Goal: Transaction & Acquisition: Purchase product/service

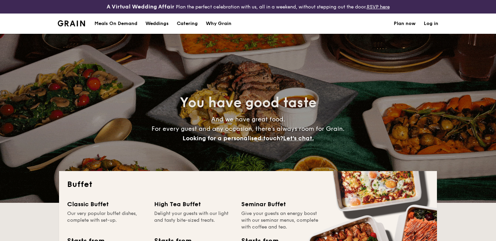
select select
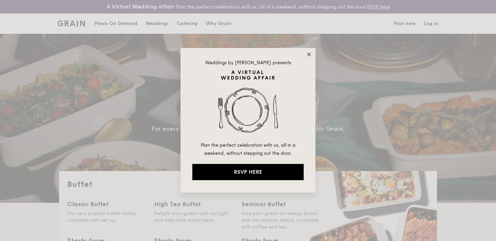
click at [310, 53] on icon at bounding box center [309, 54] width 4 height 4
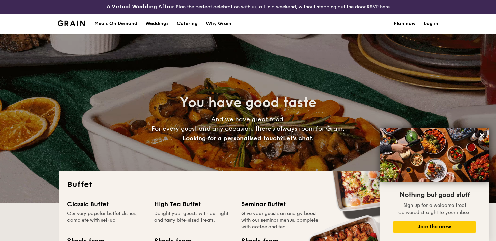
click at [116, 24] on div "Meals On Demand" at bounding box center [116, 24] width 43 height 20
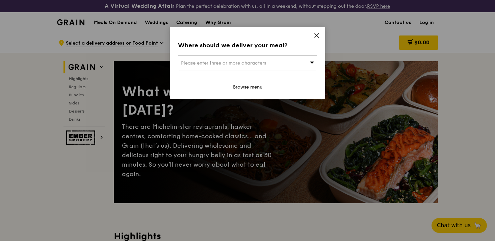
click at [272, 61] on div "Please enter three or more characters" at bounding box center [247, 63] width 139 height 16
click at [269, 62] on input "search" at bounding box center [247, 63] width 138 height 15
type input "w"
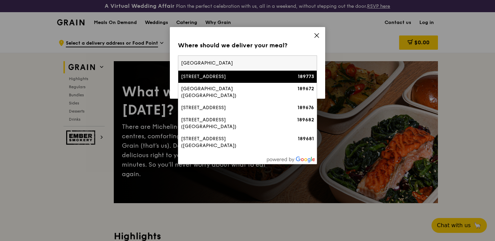
click at [218, 62] on input "[GEOGRAPHIC_DATA]" at bounding box center [247, 63] width 138 height 15
paste input "189677"
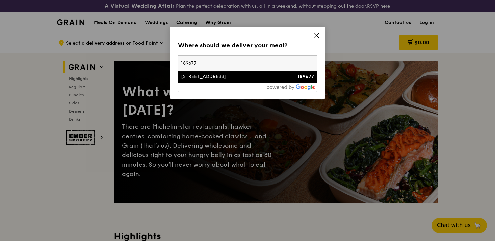
type input "189677"
click at [217, 77] on div "[STREET_ADDRESS]" at bounding box center [231, 76] width 100 height 7
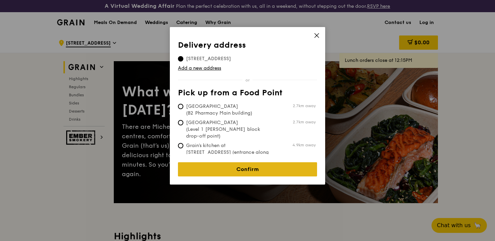
click at [233, 166] on link "Confirm" at bounding box center [247, 169] width 139 height 14
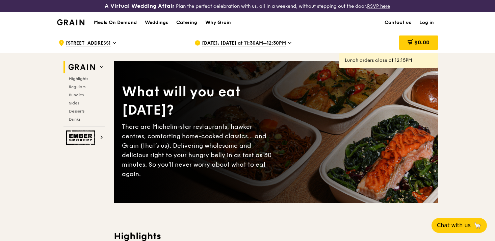
click at [231, 44] on span "[DATE], [DATE] at 11:30AM–12:30PM" at bounding box center [244, 43] width 84 height 7
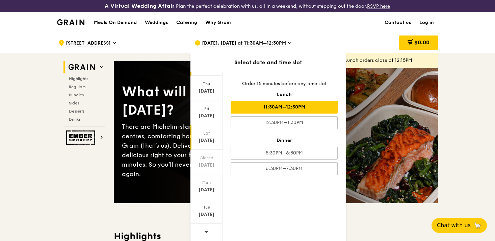
scroll to position [73, 0]
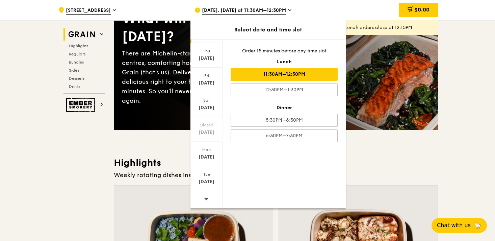
click at [204, 201] on icon at bounding box center [206, 198] width 5 height 5
click at [205, 51] on div "[DATE]" at bounding box center [206, 51] width 32 height 25
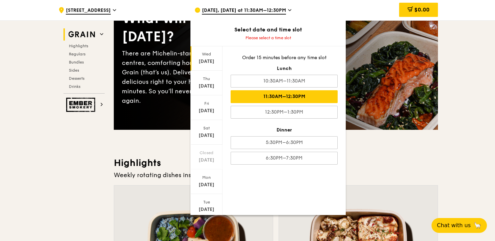
click at [262, 94] on div "11:30AM–12:30PM" at bounding box center [284, 96] width 107 height 13
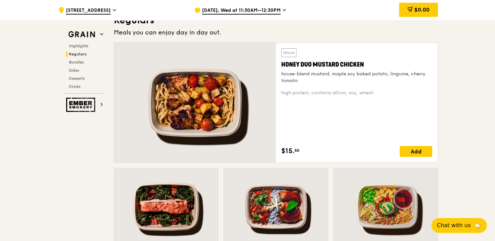
scroll to position [475, 0]
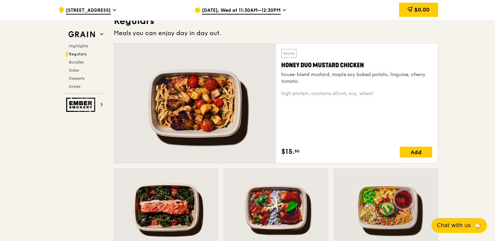
drag, startPoint x: 280, startPoint y: 63, endPoint x: 383, endPoint y: 96, distance: 107.4
click at [383, 96] on div "Warm Honey Duo Mustard Chicken house-blend mustard, maple soy baked potato, lin…" at bounding box center [357, 103] width 162 height 119
copy div "Honey Duo Mustard Chicken house-blend mustard, maple soy baked potato, linguine…"
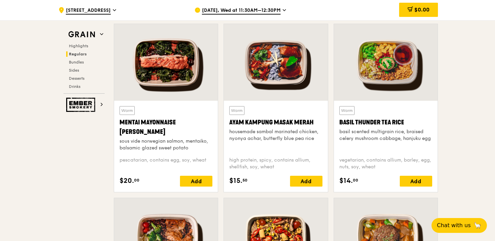
scroll to position [621, 0]
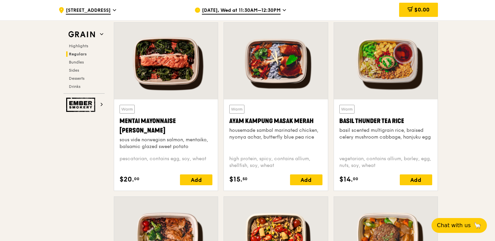
drag, startPoint x: 118, startPoint y: 119, endPoint x: 210, endPoint y: 160, distance: 100.7
click at [210, 160] on div "Warm Mentai Mayonnaise Aburi Salmon sous vide norwegian salmon, mentaiko, balsa…" at bounding box center [166, 144] width 104 height 91
copy div "Mentai Mayonnaise Aburi Salmon sous vide norwegian salmon, mentaiko, balsamic g…"
drag, startPoint x: 229, startPoint y: 119, endPoint x: 305, endPoint y: 167, distance: 90.2
click at [305, 167] on div "Warm Ayam [GEOGRAPHIC_DATA] housemade sambal marinated chicken, nyonya achar, b…" at bounding box center [276, 144] width 104 height 91
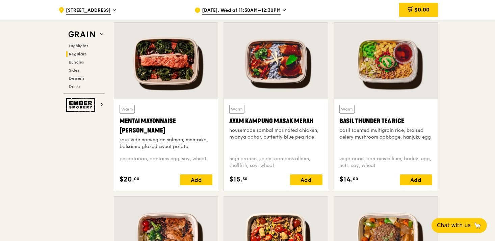
copy div "Ayam Kampung Masak Merah housemade sambal marinated chicken, nyonya achar, butt…"
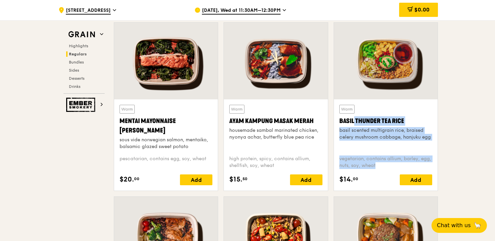
drag, startPoint x: 339, startPoint y: 122, endPoint x: 421, endPoint y: 170, distance: 94.3
click at [421, 170] on div "Warm Basil Thunder Tea [PERSON_NAME] scented multigrain rice, braised celery mu…" at bounding box center [385, 145] width 93 height 80
copy div "Basil Thunder Tea [PERSON_NAME] scented multigrain rice, braised celery mushroo…"
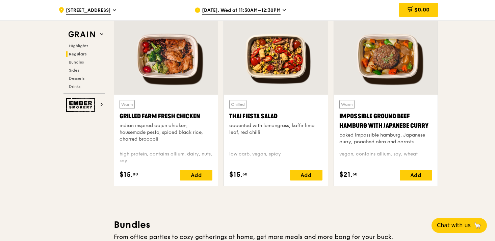
scroll to position [773, 0]
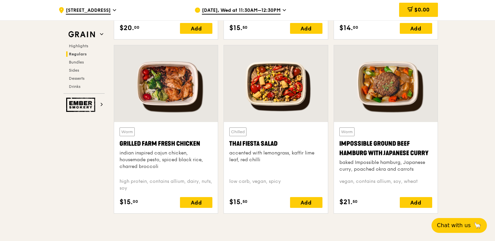
drag, startPoint x: 118, startPoint y: 143, endPoint x: 201, endPoint y: 188, distance: 94.3
click at [201, 188] on div "Warm Grilled Farm Fresh Chicken indian inspired cajun chicken, housemade pesto,…" at bounding box center [166, 167] width 104 height 91
copy div "Grilled Farm Fresh Chicken indian inspired cajun chicken, housemade pesto, spic…"
drag, startPoint x: 229, startPoint y: 143, endPoint x: 274, endPoint y: 160, distance: 48.3
click at [274, 160] on div "Chilled Thai Fiesta Salad accented with lemongrass, kaffir lime leaf, red chill…" at bounding box center [276, 167] width 104 height 91
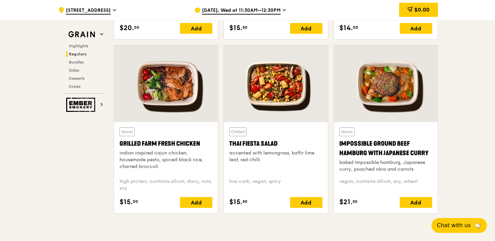
copy div "Thai Fiesta Salad accented with lemongrass, kaffir lime leaf, red chilli"
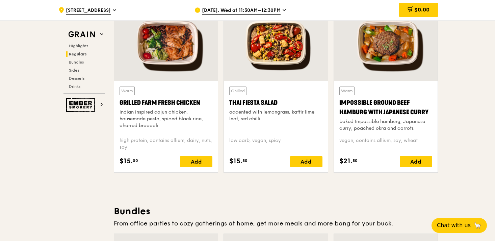
scroll to position [772, 0]
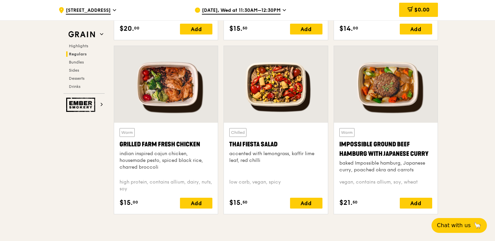
click at [352, 145] on div "Impossible Ground Beef Hamburg with Japanese Curry" at bounding box center [385, 148] width 93 height 19
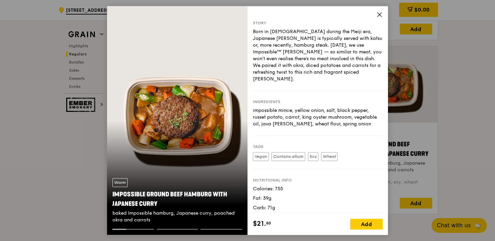
click at [379, 14] on icon at bounding box center [379, 14] width 6 height 6
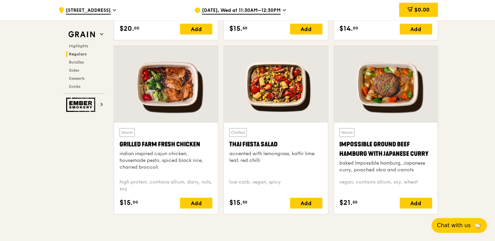
drag, startPoint x: 337, startPoint y: 142, endPoint x: 425, endPoint y: 184, distance: 97.9
click at [425, 184] on div "Warm Impossible Ground Beef Hamburg with Japanese [PERSON_NAME] baked Impossibl…" at bounding box center [386, 168] width 104 height 91
copy div "Impossible Ground Beef Hamburg with Japanese [PERSON_NAME] baked Impossible ham…"
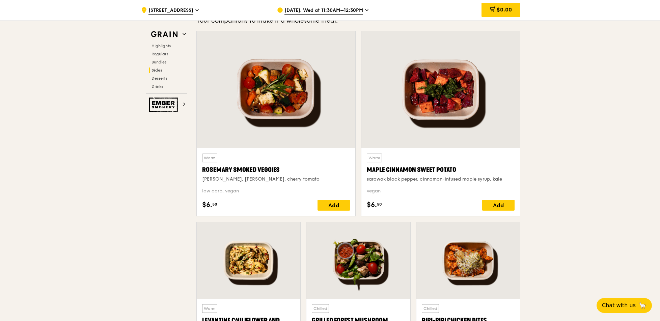
scroll to position [1338, 0]
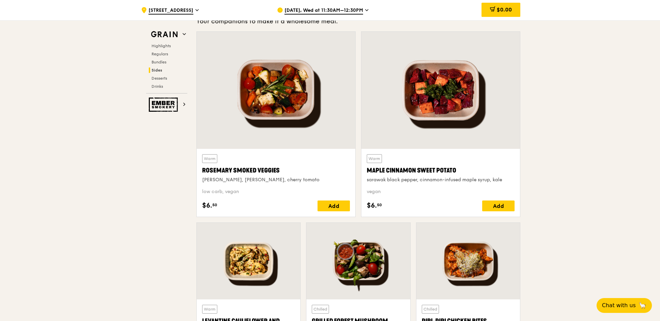
click at [130, 237] on div ".cls-1 { fill: none; stroke: #fff; stroke-linecap: round; stroke-linejoin: roun…" at bounding box center [330, 18] width 660 height 2646
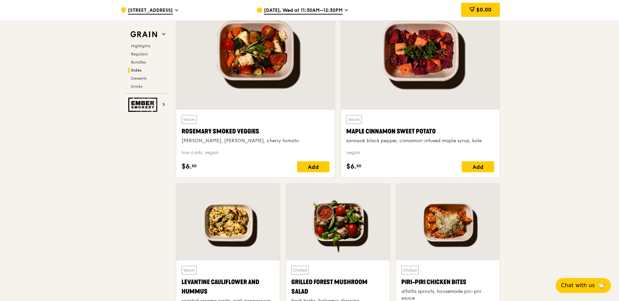
scroll to position [1377, 0]
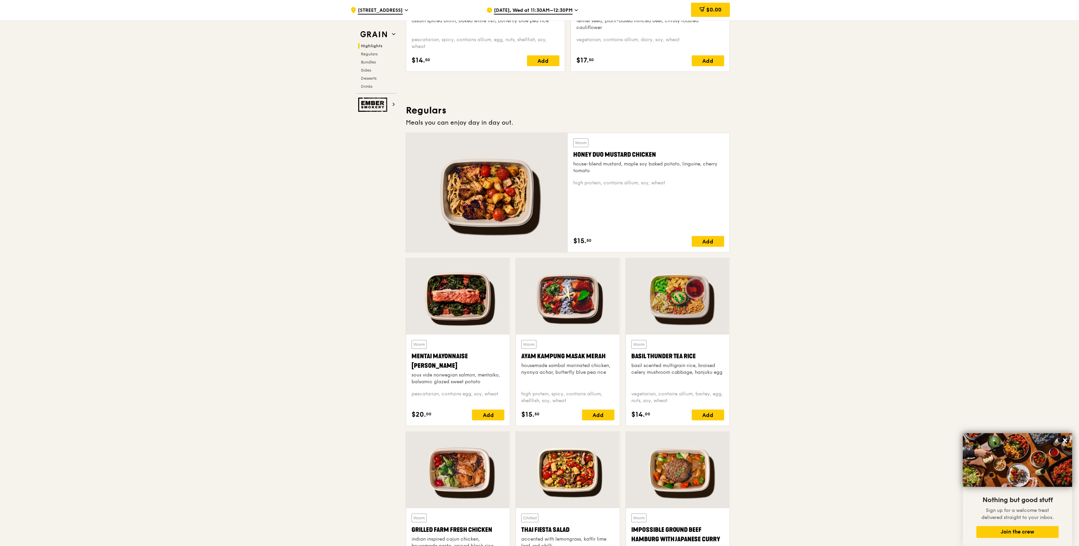
scroll to position [450, 0]
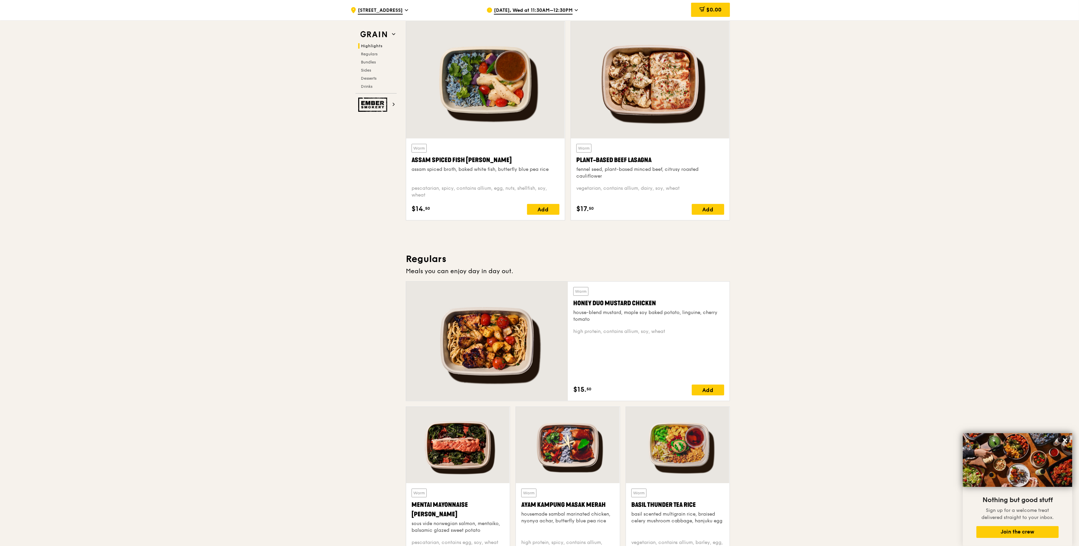
scroll to position [155, 0]
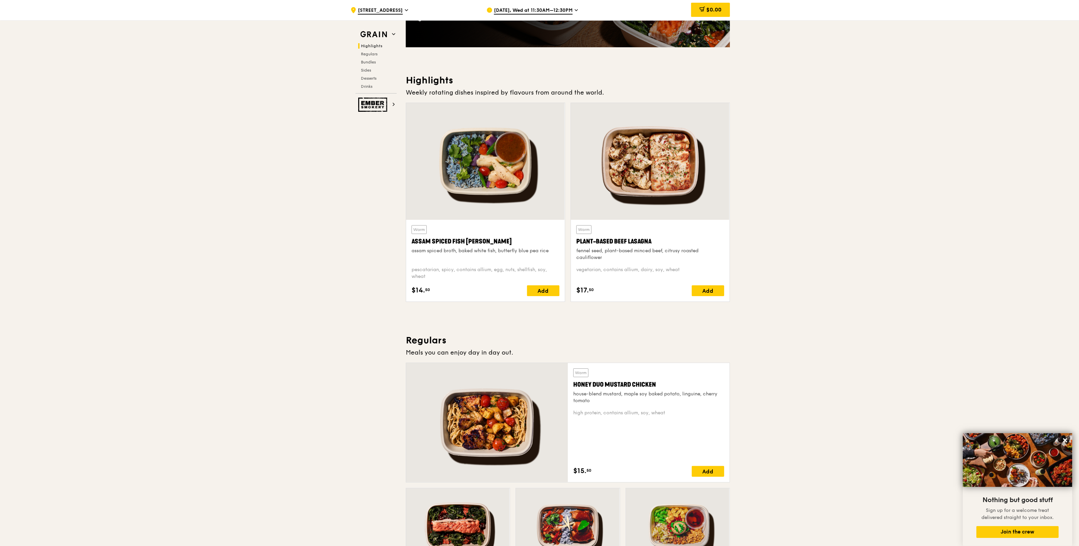
drag, startPoint x: 576, startPoint y: 240, endPoint x: 682, endPoint y: 266, distance: 109.0
click at [682, 267] on div "Warm Plant-Based Beef Lasagna fennel seed, plant-based minced beef, citrusy roa…" at bounding box center [650, 261] width 159 height 82
copy div "Plant-Based Beef Lasagna fennel seed, plant-based minced beef, citrusy roasted …"
